Goal: Information Seeking & Learning: Learn about a topic

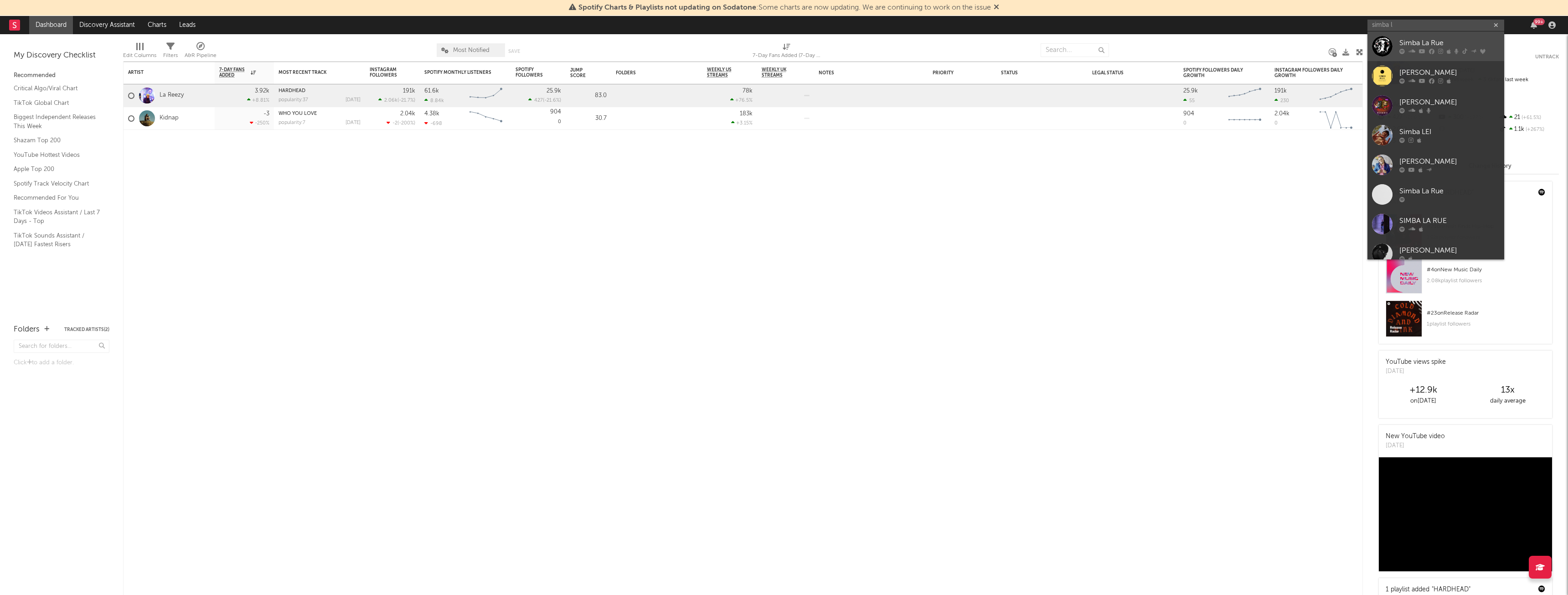
type input "simba l"
click at [1402, 40] on div "Simba La Rue" at bounding box center [1449, 43] width 100 height 11
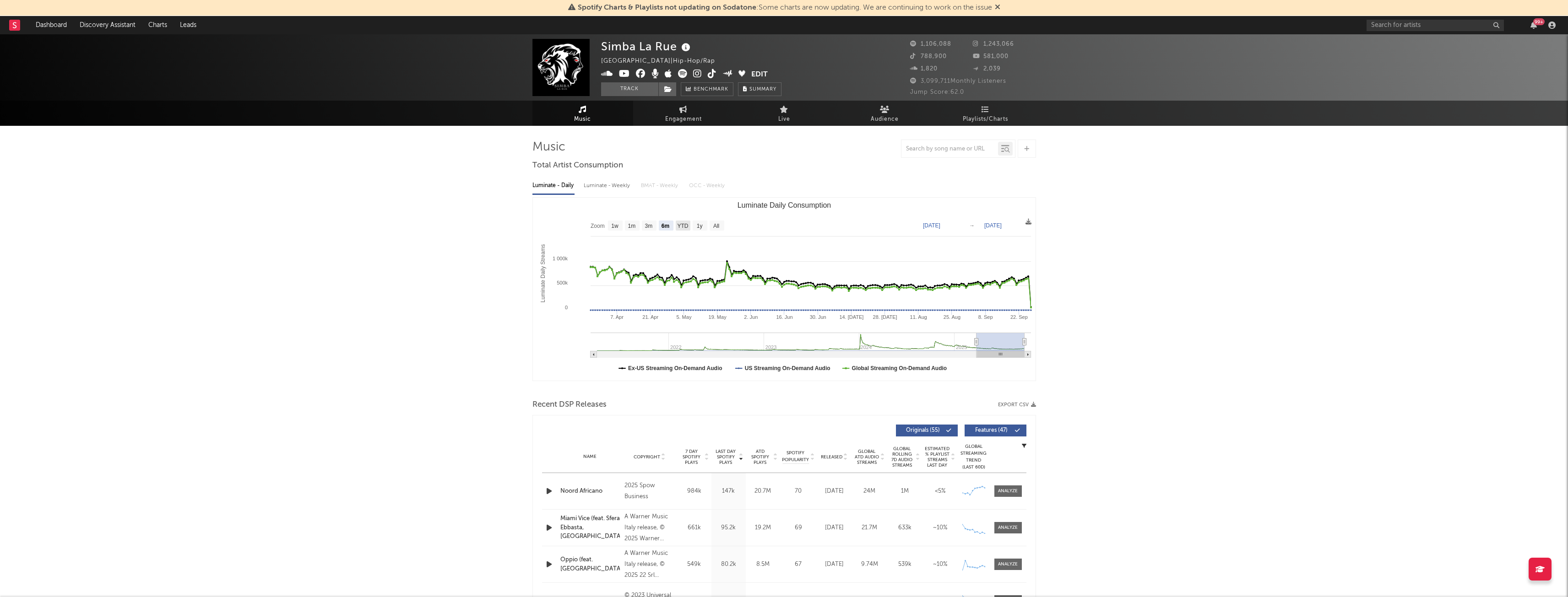
click at [687, 227] on text "YTD" at bounding box center [683, 226] width 11 height 6
select select "YTD"
type input "[DATE]"
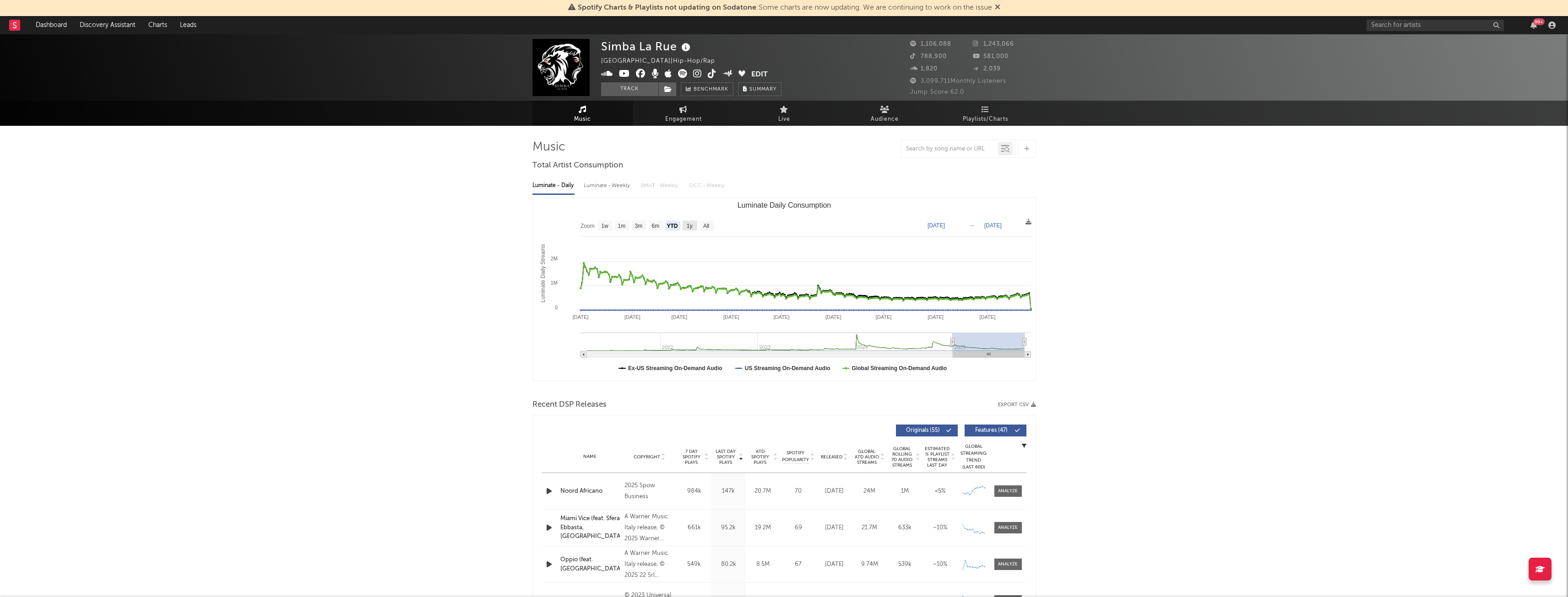
click at [691, 227] on text "1y" at bounding box center [690, 226] width 6 height 6
select select "1y"
type input "[DATE]"
click at [608, 189] on div "Luminate - Weekly" at bounding box center [608, 185] width 48 height 15
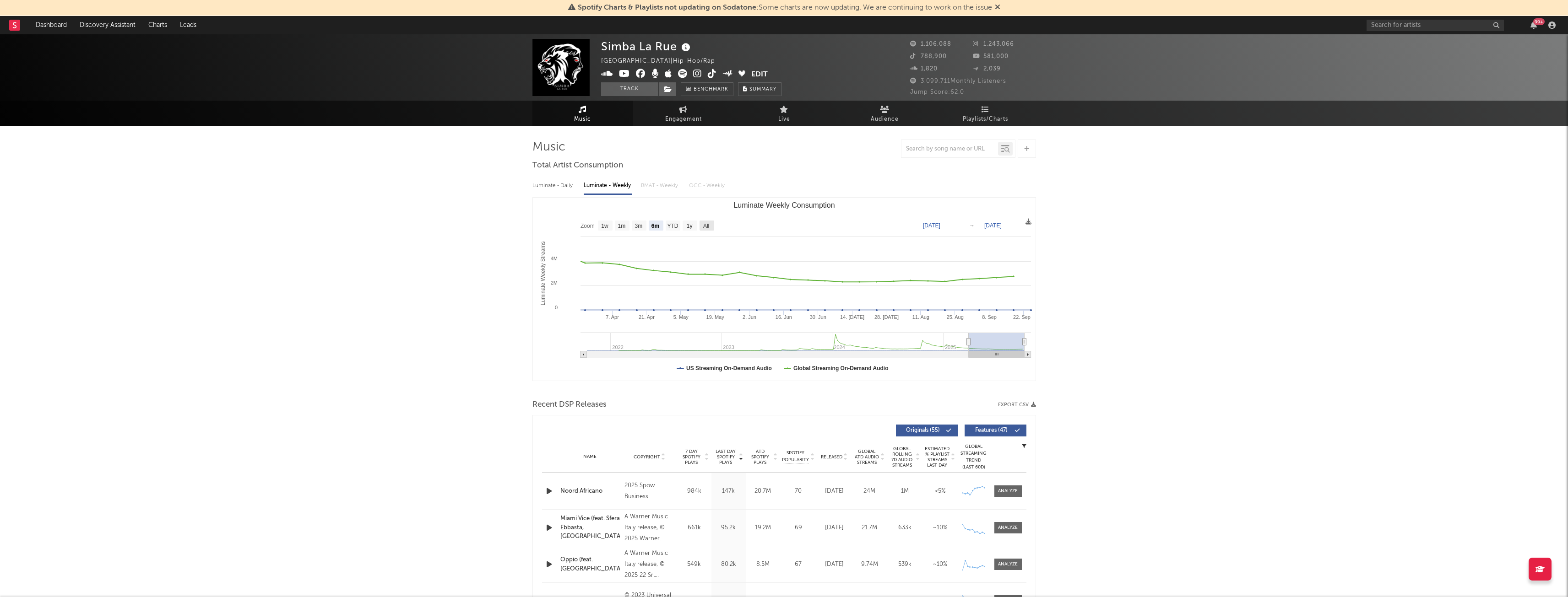
click at [709, 227] on text "All" at bounding box center [705, 226] width 6 height 6
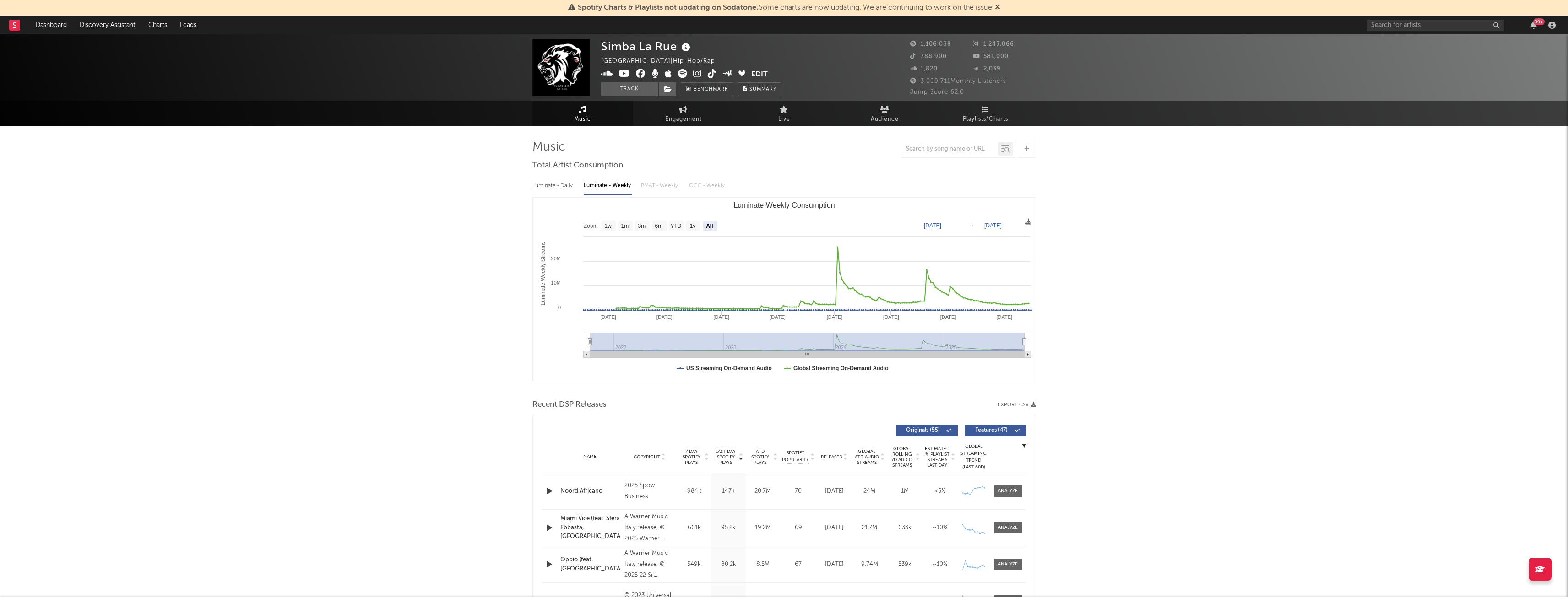
select select "All"
type input "[DATE]"
